Goal: Communication & Community: Connect with others

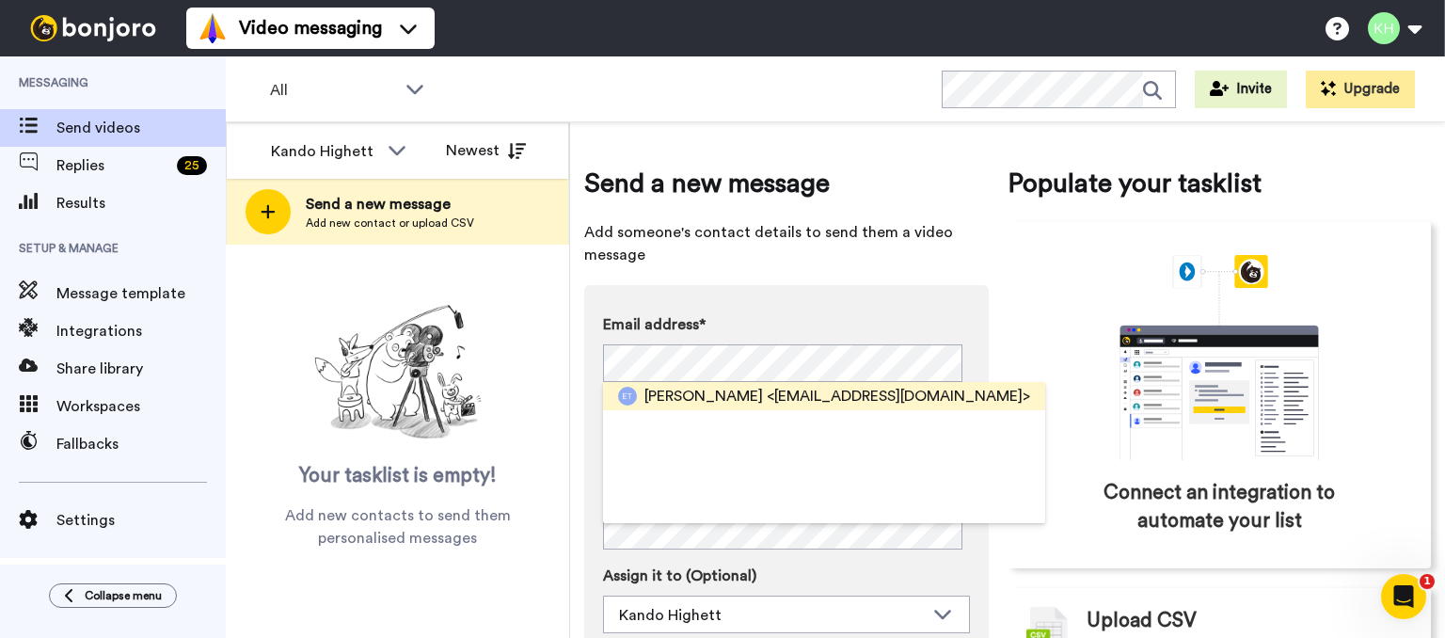
click at [790, 397] on span "<[EMAIL_ADDRESS][DOMAIN_NAME]>" at bounding box center [898, 396] width 263 height 23
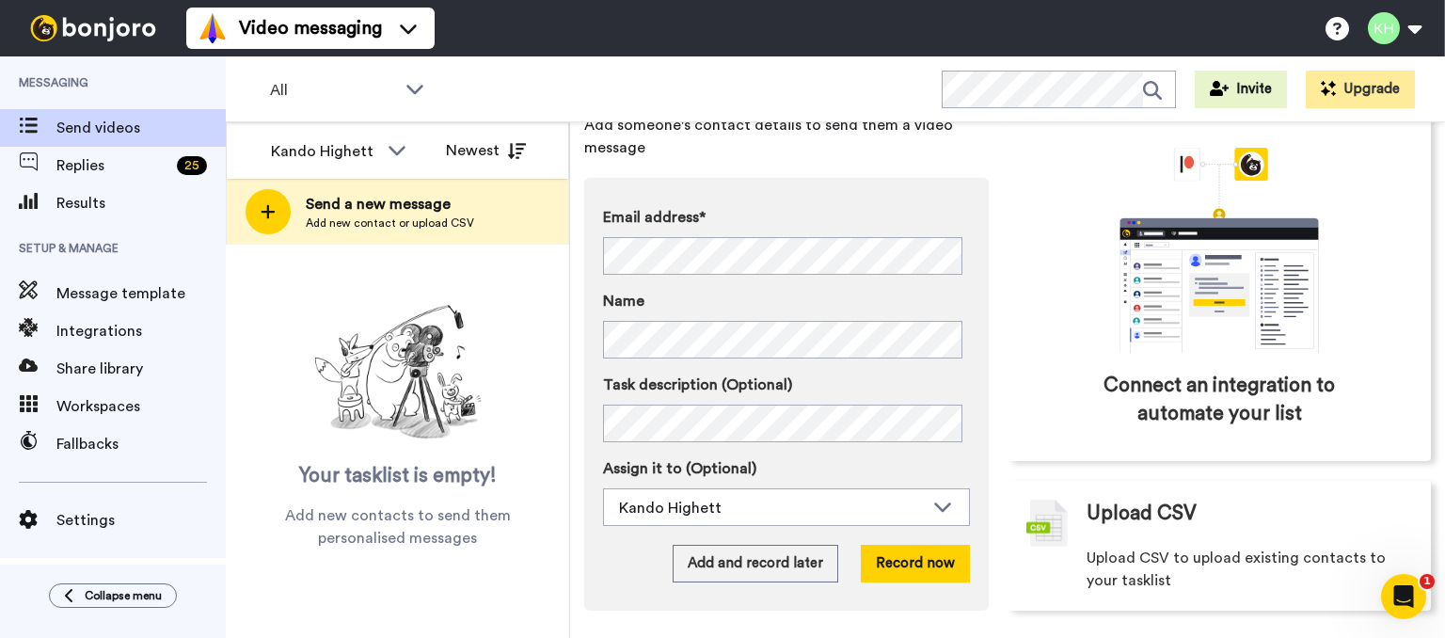
scroll to position [113, 0]
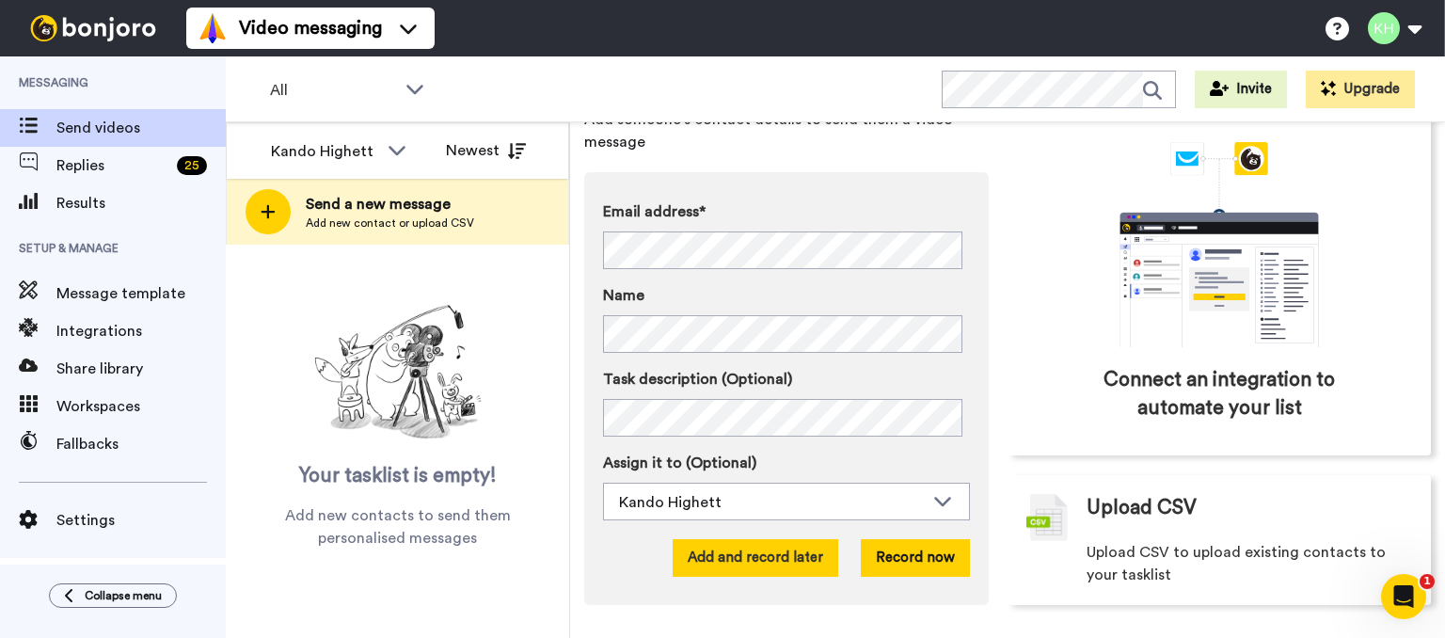
click at [734, 556] on button "Add and record later" at bounding box center [756, 558] width 166 height 38
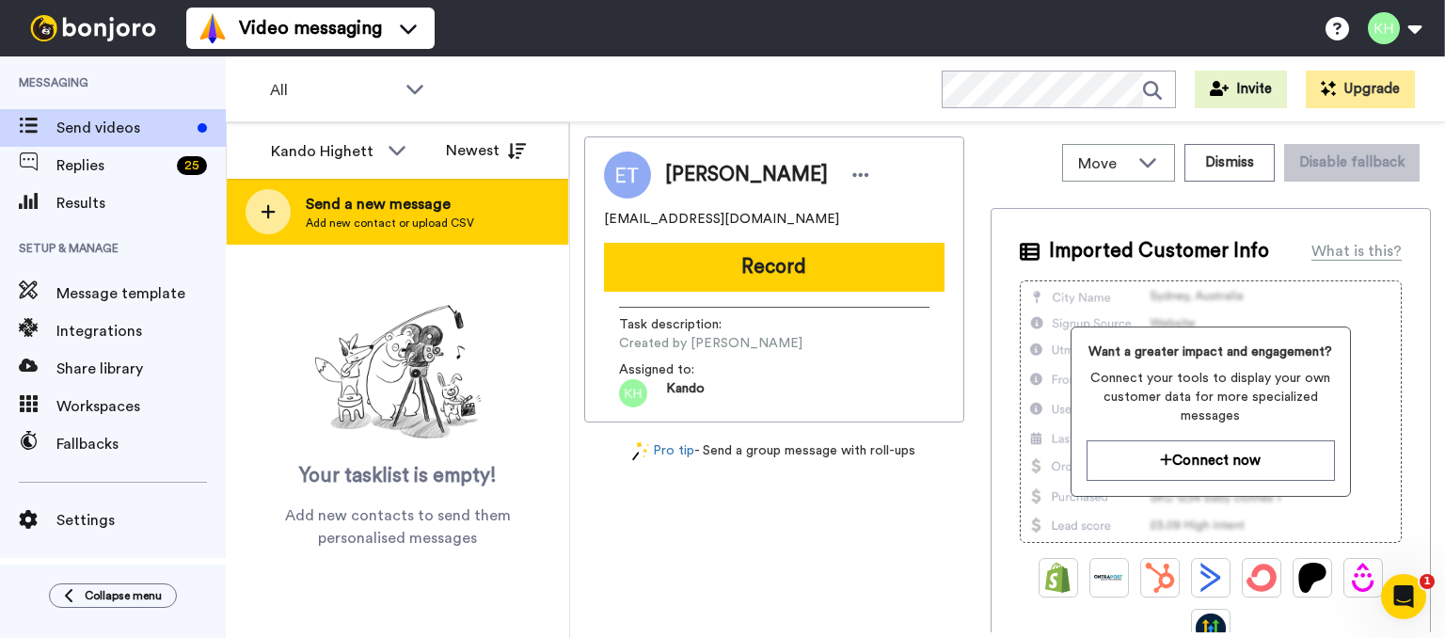
click at [377, 212] on span "Send a new message" at bounding box center [390, 204] width 168 height 23
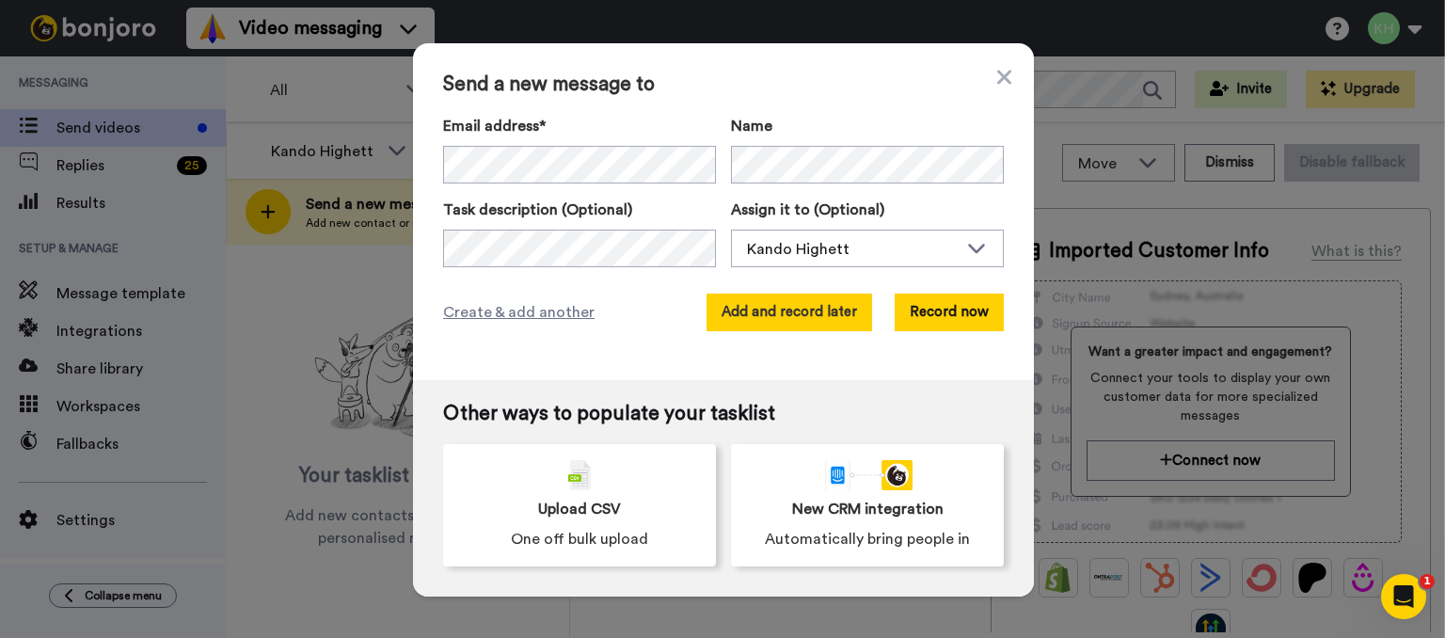
click at [847, 310] on button "Add and record later" at bounding box center [789, 312] width 166 height 38
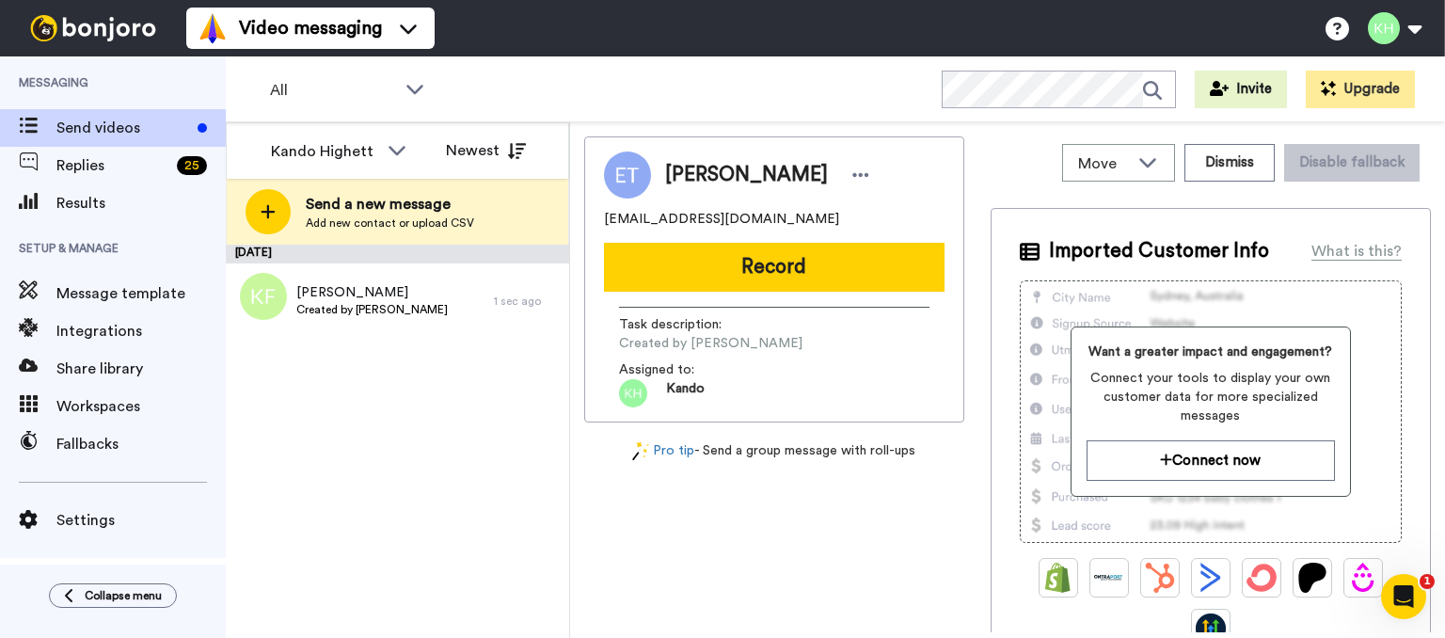
click at [308, 424] on div "[DATE] [PERSON_NAME] Created by [PERSON_NAME] 1 sec ago" at bounding box center [397, 441] width 343 height 393
click at [91, 126] on span "Send videos" at bounding box center [123, 128] width 134 height 23
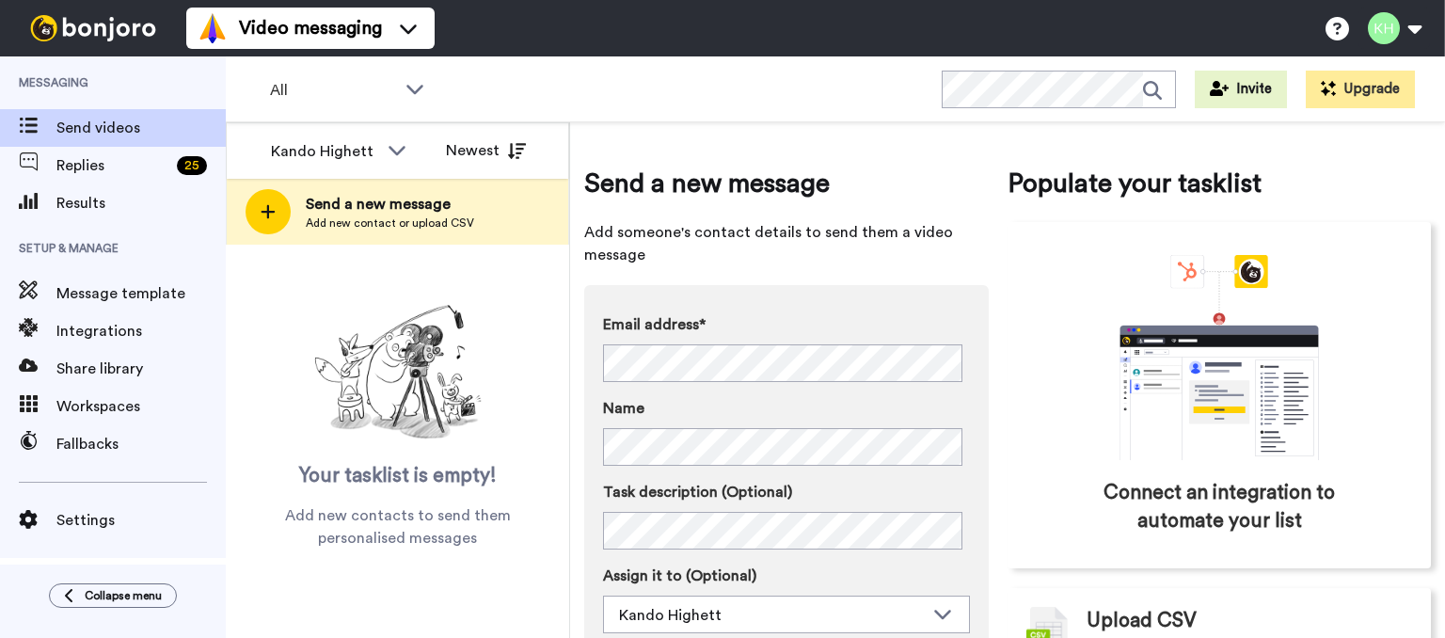
click at [650, 340] on div "Email address* Kobi Fernando <Mandy@diamondkicks.com.au> Jj Lewski <heatherlews…" at bounding box center [786, 347] width 367 height 69
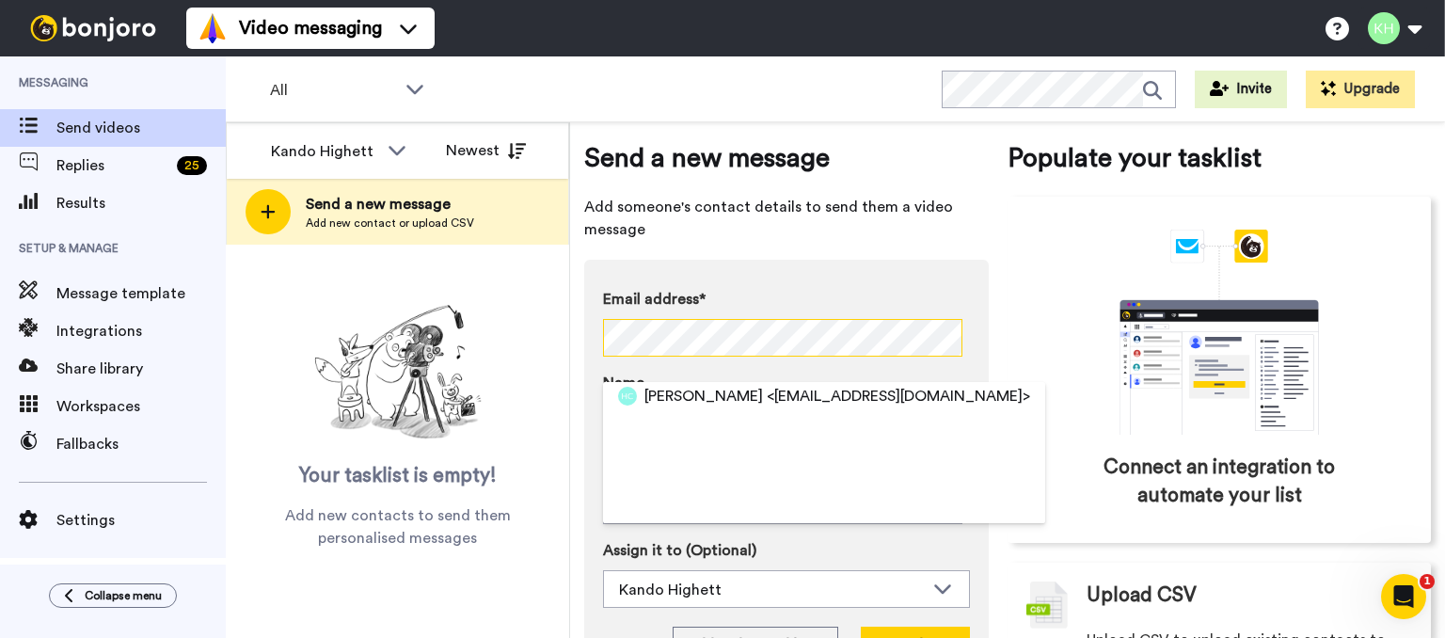
scroll to position [26, 0]
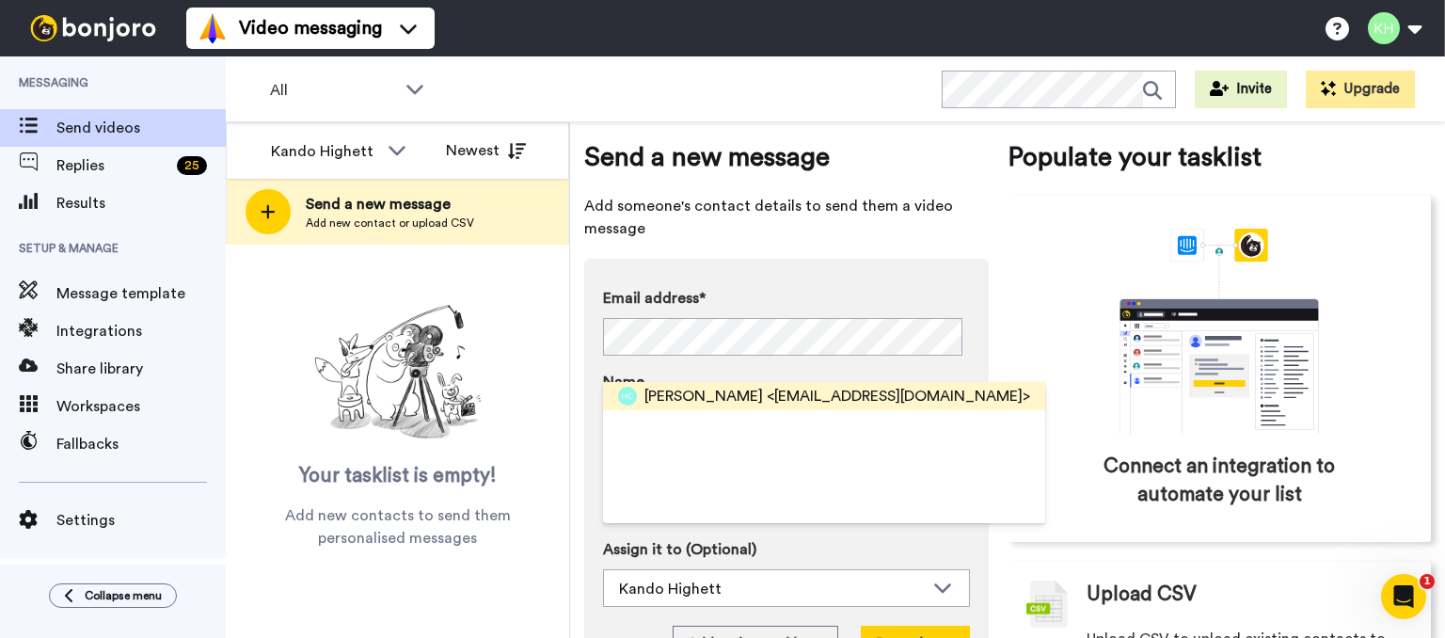
click at [769, 392] on span "<simon_craig35@hotmail.com>" at bounding box center [898, 396] width 263 height 23
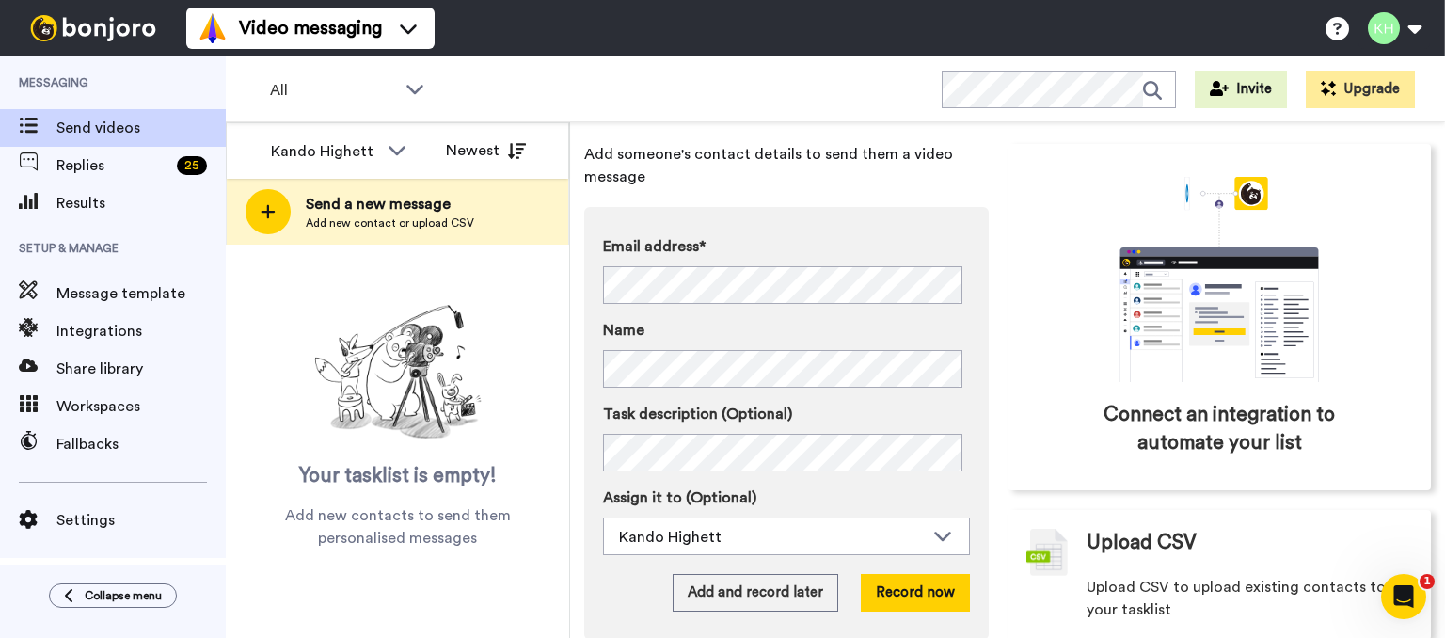
scroll to position [79, 0]
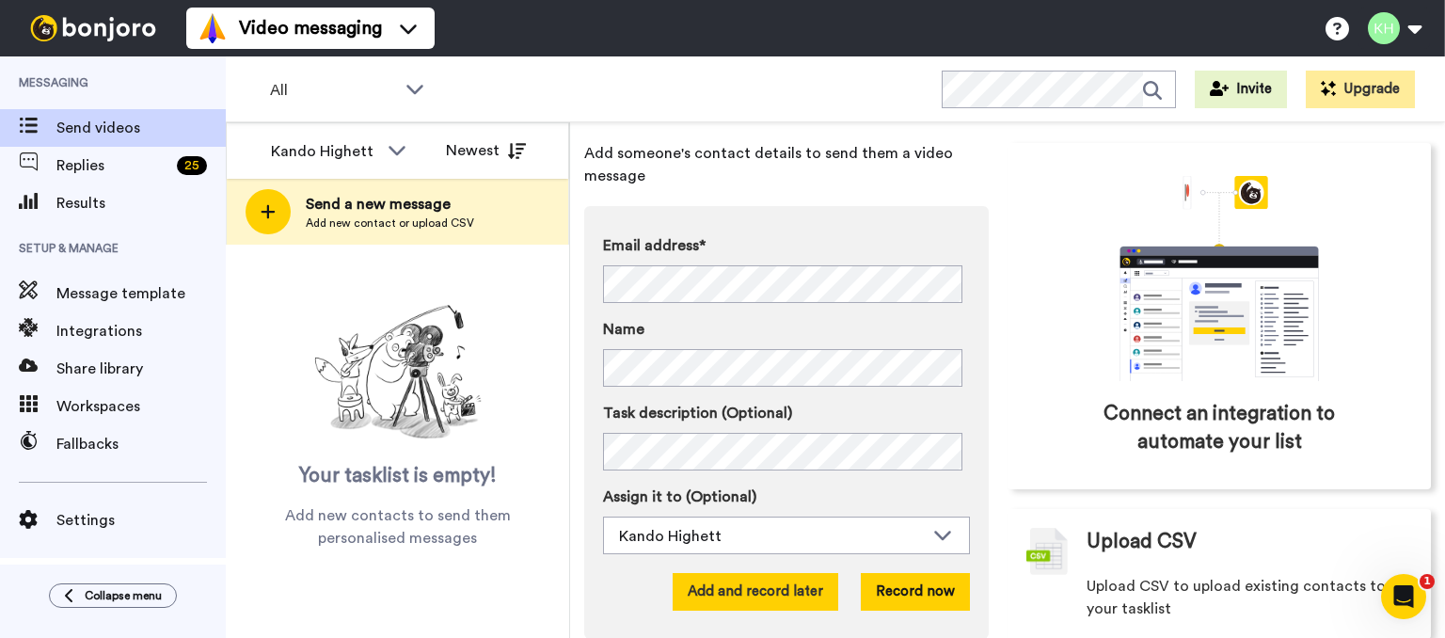
click at [740, 581] on button "Add and record later" at bounding box center [756, 592] width 166 height 38
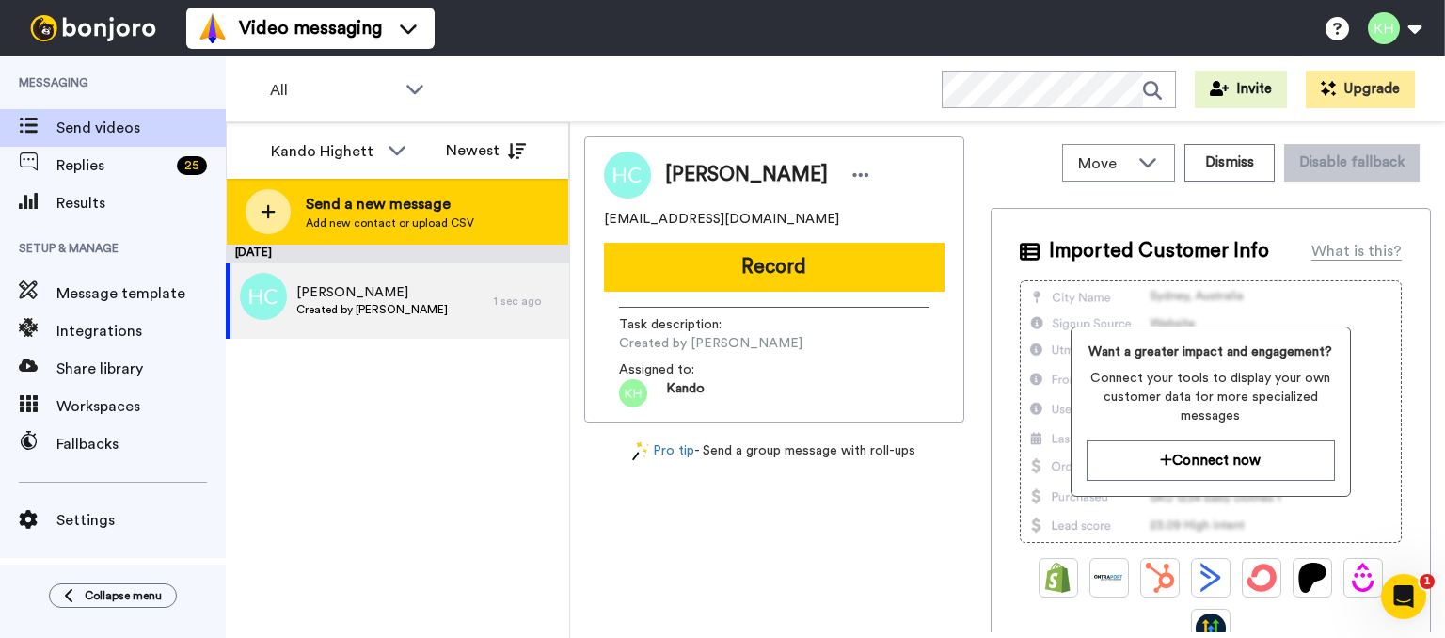
click at [277, 208] on div at bounding box center [267, 211] width 45 height 45
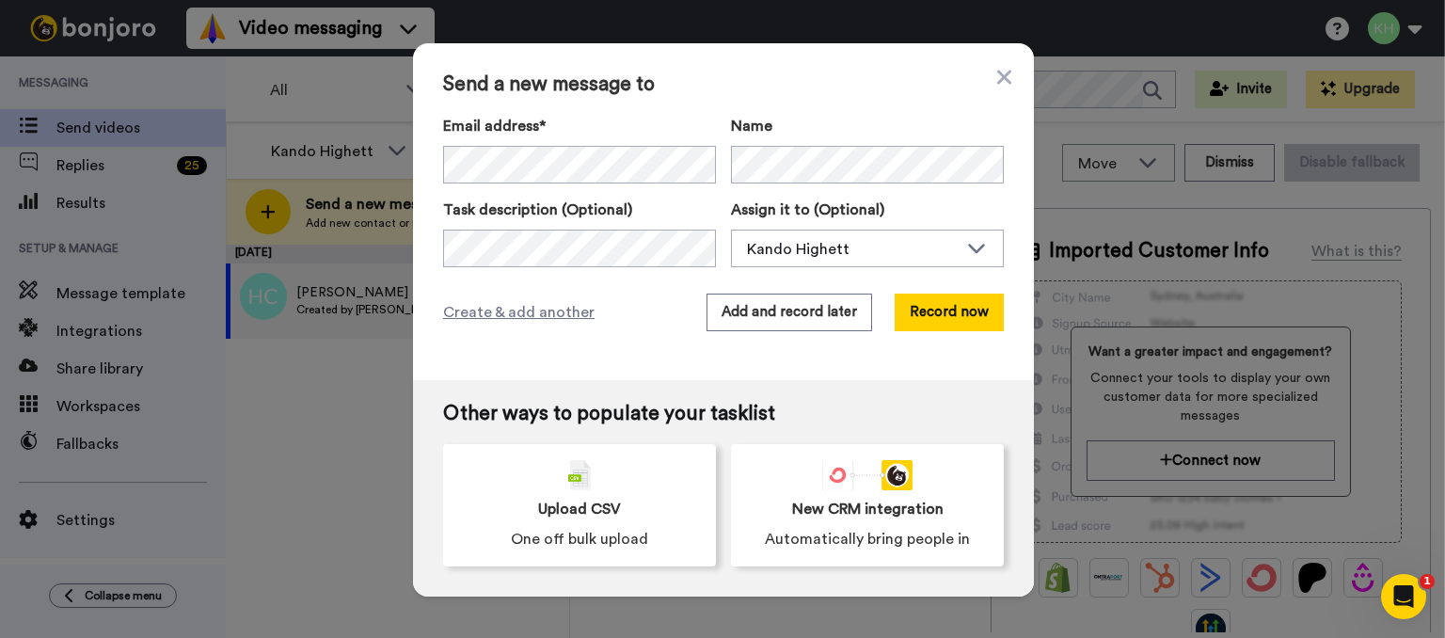
click at [799, 141] on div "Name" at bounding box center [867, 149] width 273 height 69
click at [839, 96] on div "Send a new message to Email address* Freya Tuckley <write2shay@gmail.com> Name …" at bounding box center [723, 211] width 621 height 337
click at [813, 313] on button "Add and record later" at bounding box center [789, 312] width 166 height 38
